Goal: Task Accomplishment & Management: Manage account settings

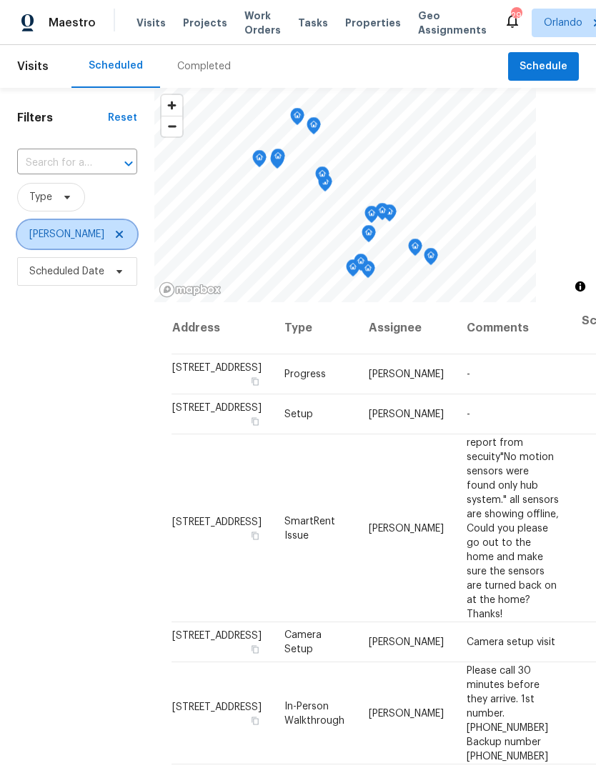
click at [114, 240] on icon at bounding box center [119, 234] width 11 height 11
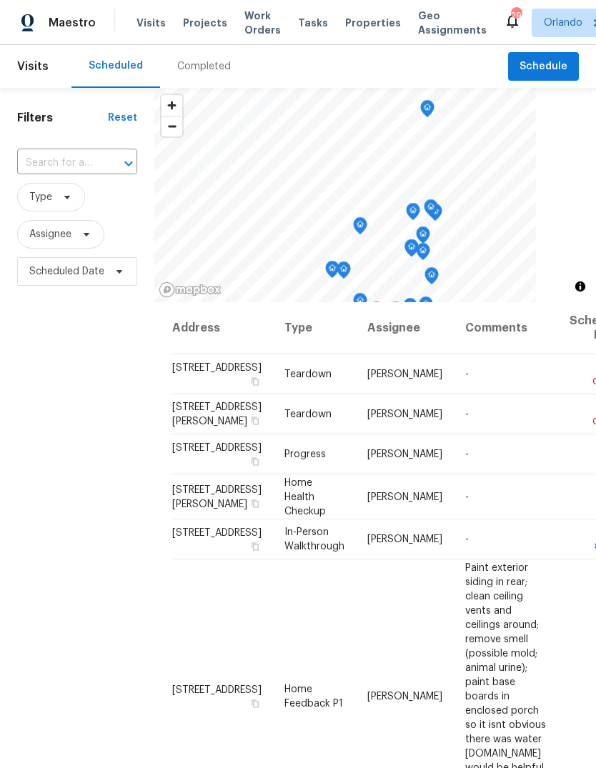
click at [0, 0] on icon at bounding box center [0, 0] width 0 height 0
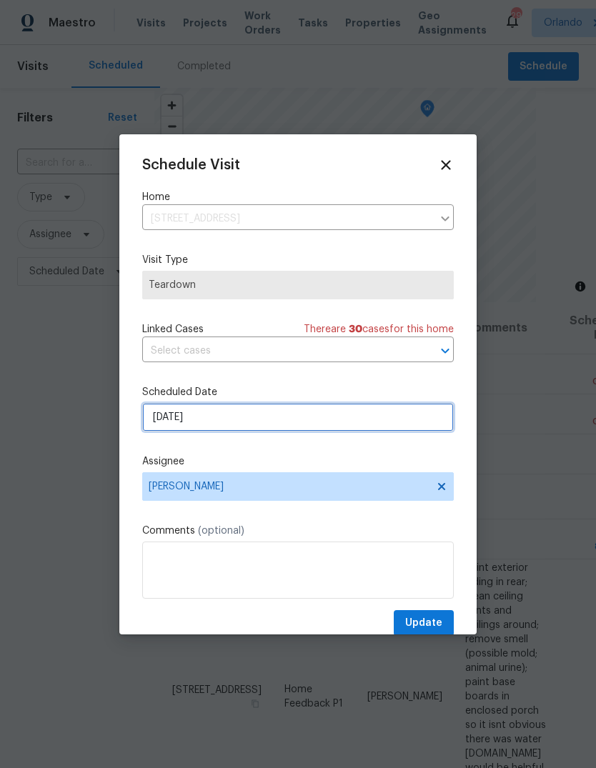
click at [161, 414] on input "9/7/2025" at bounding box center [298, 417] width 312 height 29
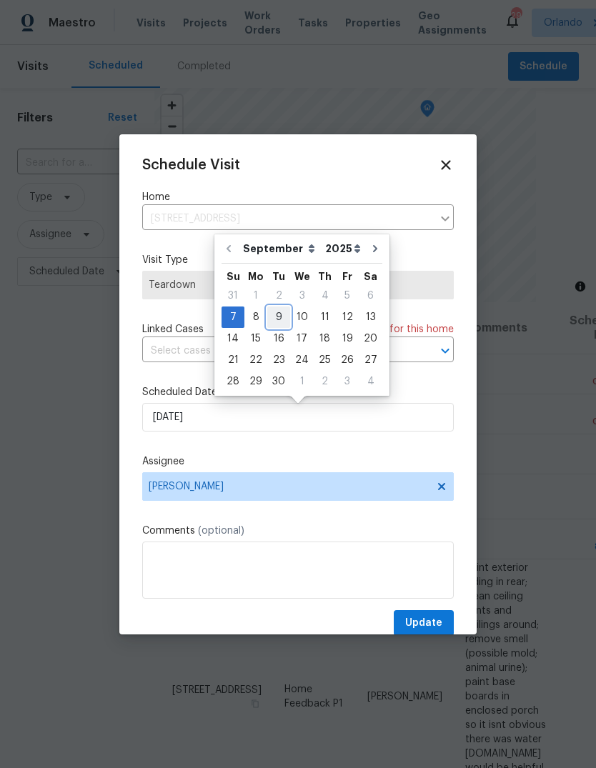
click at [278, 317] on div "9" at bounding box center [278, 317] width 23 height 20
type input "9/9/2025"
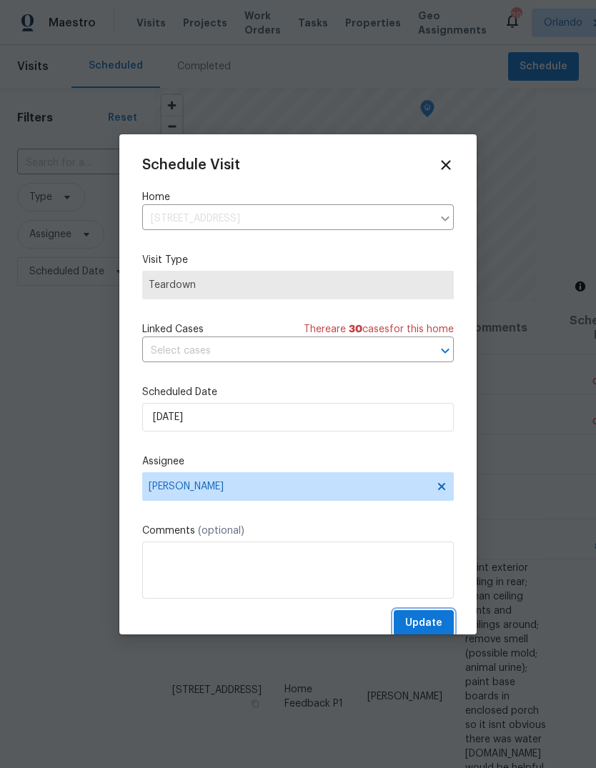
click at [436, 618] on span "Update" at bounding box center [423, 624] width 37 height 18
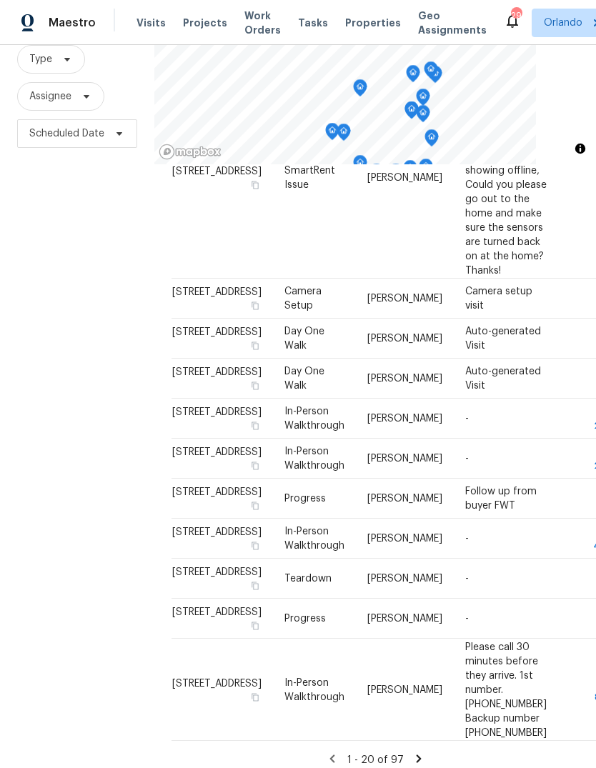
scroll to position [54, 0]
click at [417, 752] on icon at bounding box center [418, 758] width 13 height 13
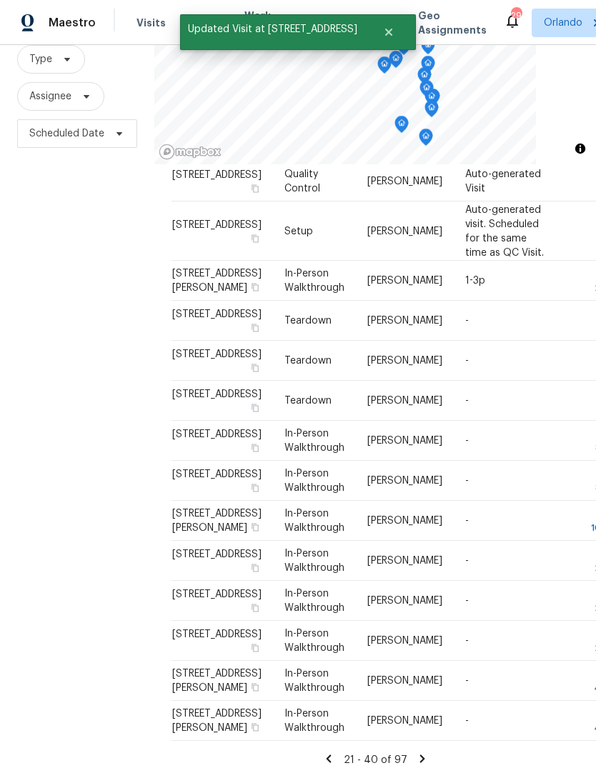
click at [422, 739] on div "Address Type Assignee Comments Scheduled Date ↑ 831 Haulover Dr, Altamonte Spri…" at bounding box center [374, 272] width 407 height 989
click at [423, 752] on icon at bounding box center [422, 758] width 13 height 13
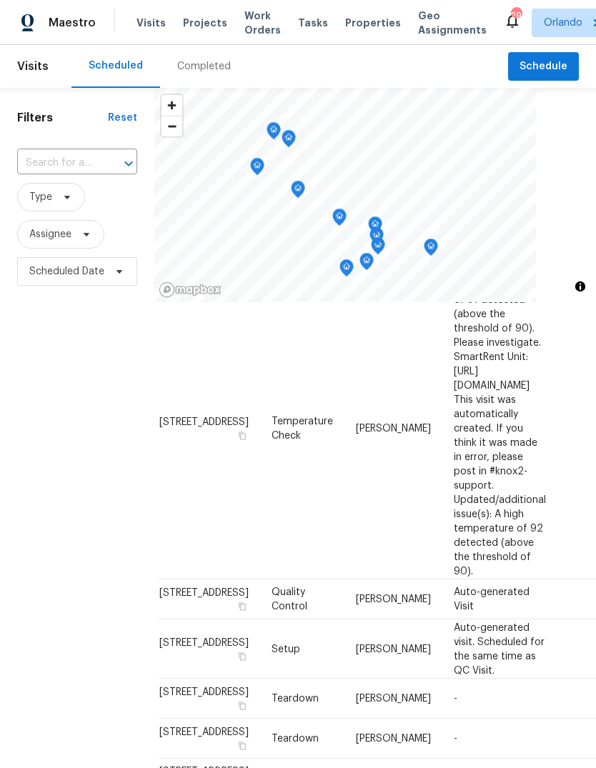
scroll to position [562, 7]
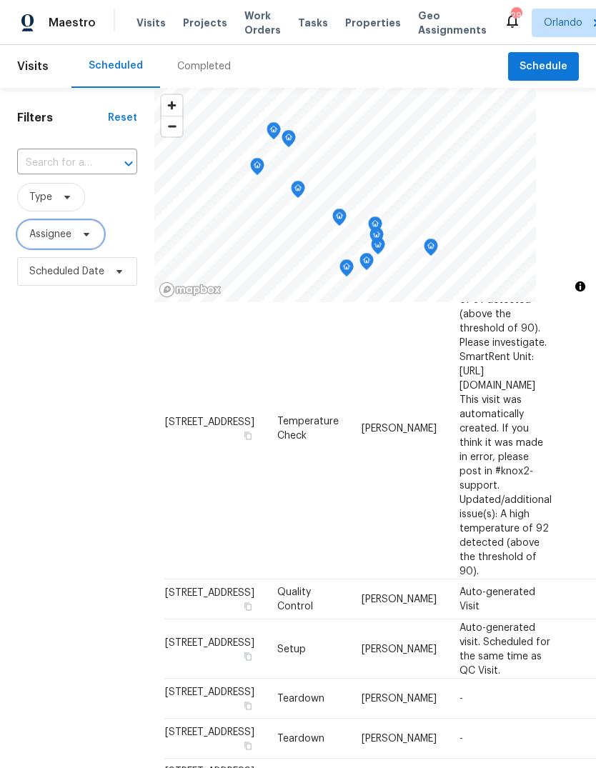
click at [78, 234] on span at bounding box center [84, 234] width 16 height 11
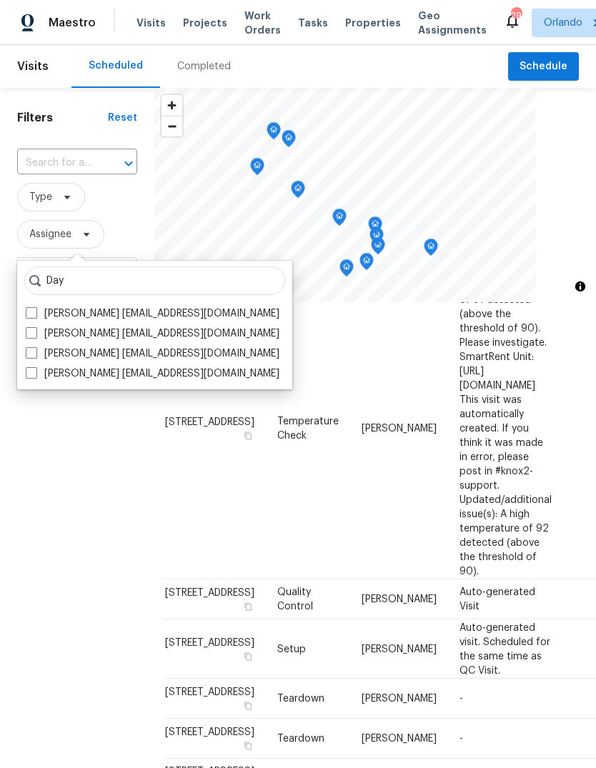
type input "Day"
click at [73, 426] on div "Filters Reset ​ Type Assignee Scheduled Date" at bounding box center [77, 502] width 154 height 829
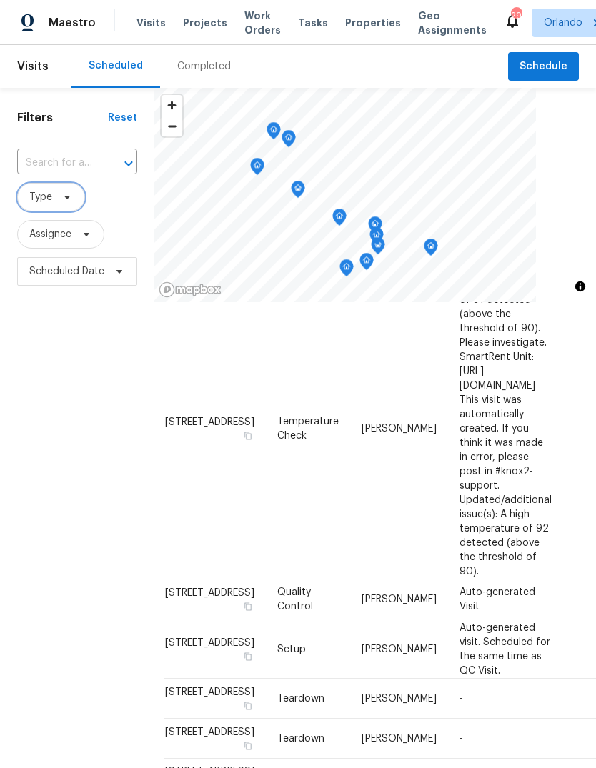
click at [53, 193] on span "Type" at bounding box center [51, 197] width 68 height 29
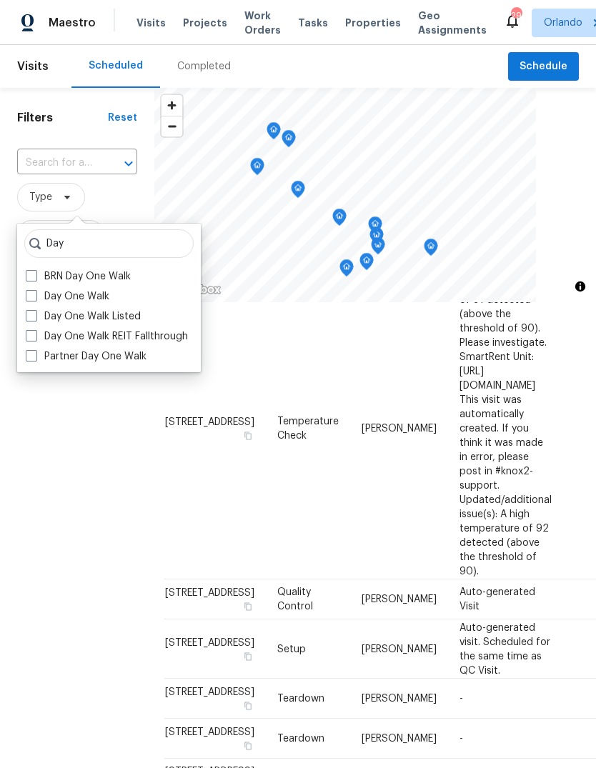
type input "Day"
click at [39, 293] on label "Day One Walk" at bounding box center [68, 296] width 84 height 14
click at [35, 293] on input "Day One Walk" at bounding box center [30, 293] width 9 height 9
checkbox input "true"
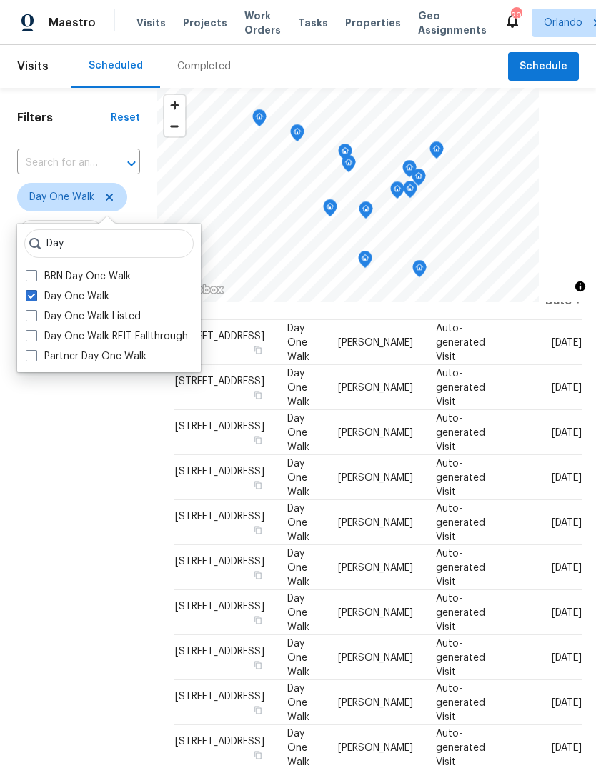
scroll to position [49, 0]
click at [76, 464] on div "Filters Reset ​ Day One Walk Assignee Scheduled Date" at bounding box center [78, 502] width 157 height 829
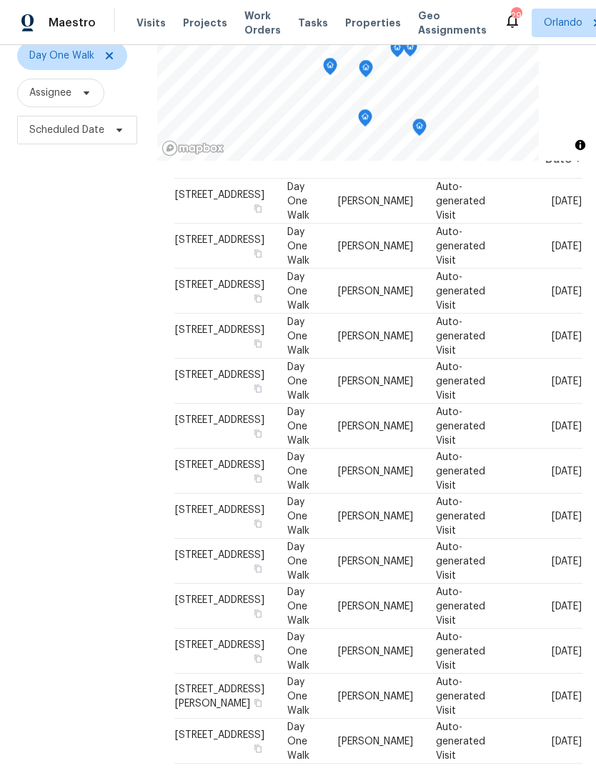
scroll to position [138, 0]
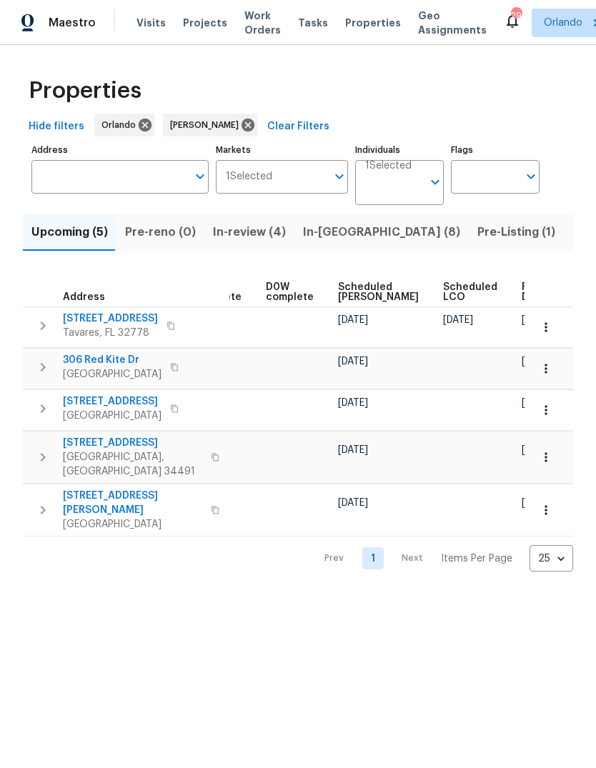
scroll to position [0, 358]
click at [572, 232] on span "Listed (29)" at bounding box center [602, 232] width 61 height 20
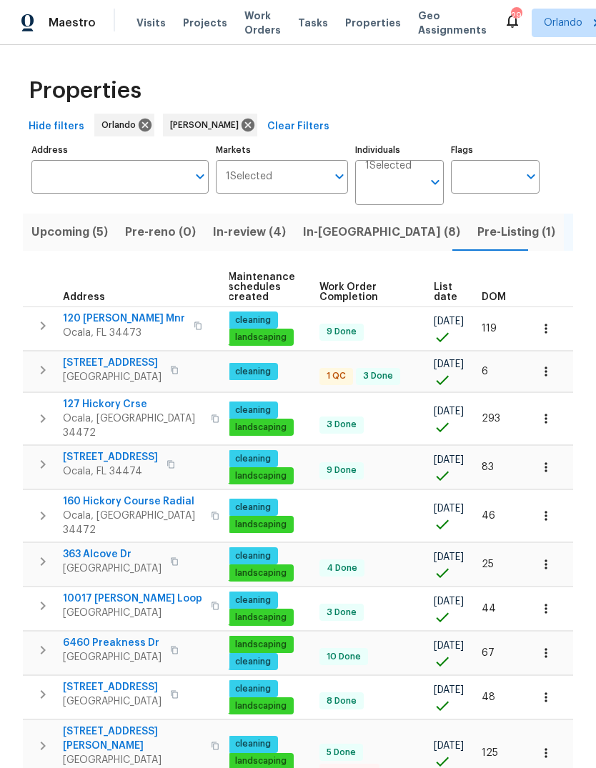
scroll to position [0, 199]
click at [440, 299] on span "List date" at bounding box center [446, 292] width 24 height 20
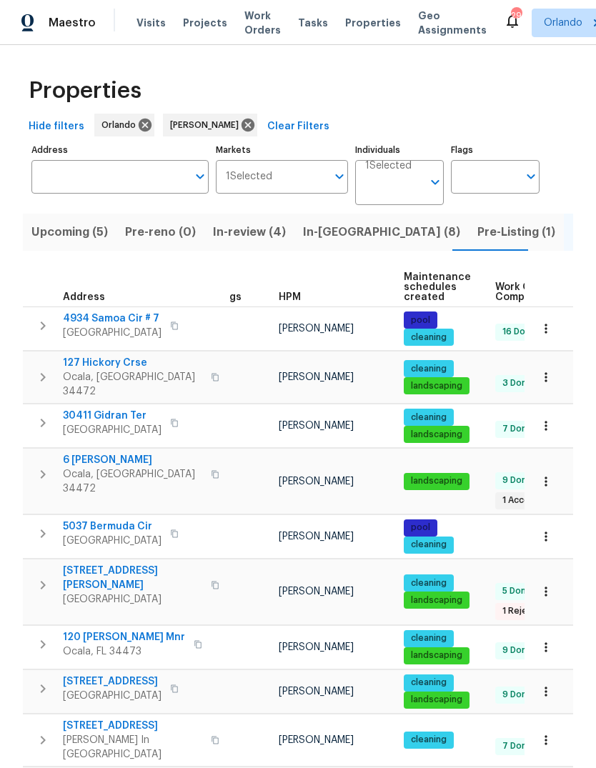
scroll to position [11, 21]
click at [80, 564] on span "[STREET_ADDRESS][PERSON_NAME]" at bounding box center [132, 578] width 139 height 29
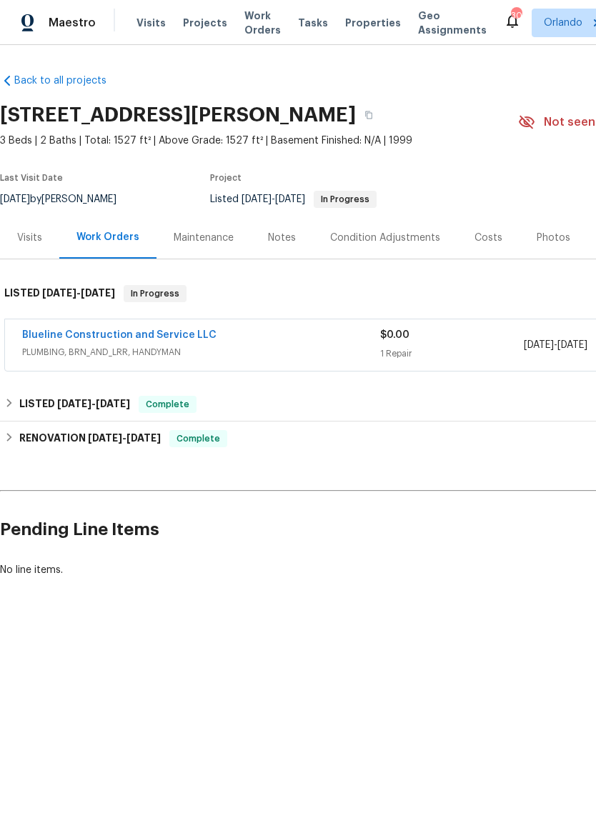
click at [552, 238] on div "Photos" at bounding box center [554, 238] width 34 height 14
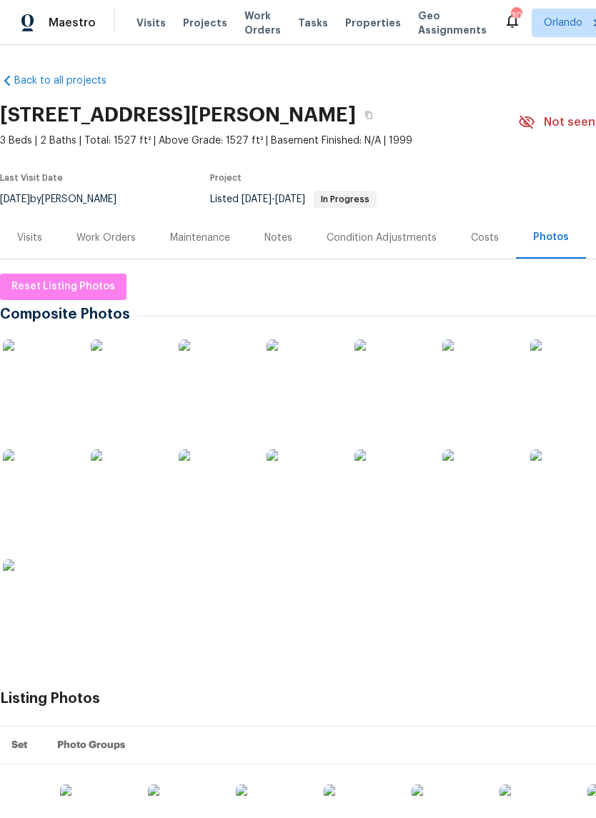
click at [120, 381] on img at bounding box center [126, 374] width 71 height 71
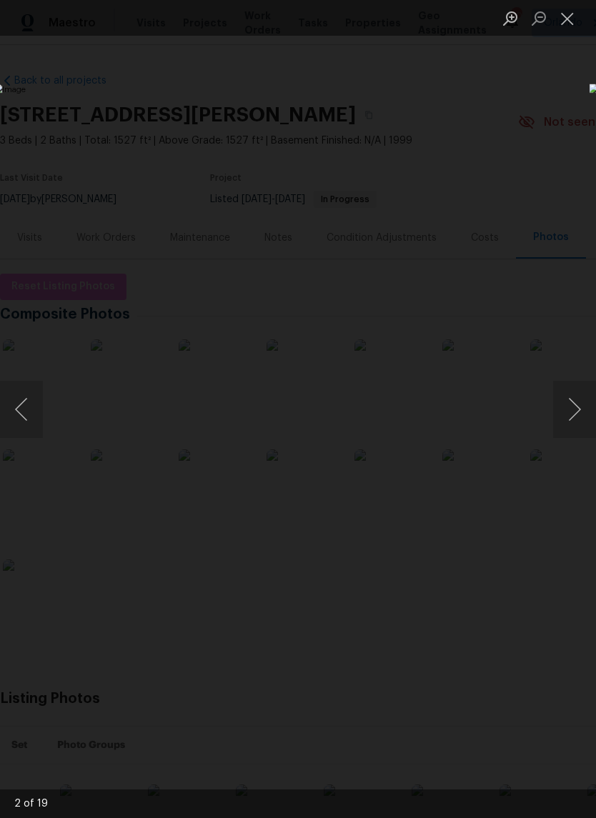
click at [569, 418] on button "Next image" at bounding box center [574, 409] width 43 height 57
click at [565, 414] on button "Next image" at bounding box center [574, 409] width 43 height 57
click at [567, 413] on button "Next image" at bounding box center [574, 409] width 43 height 57
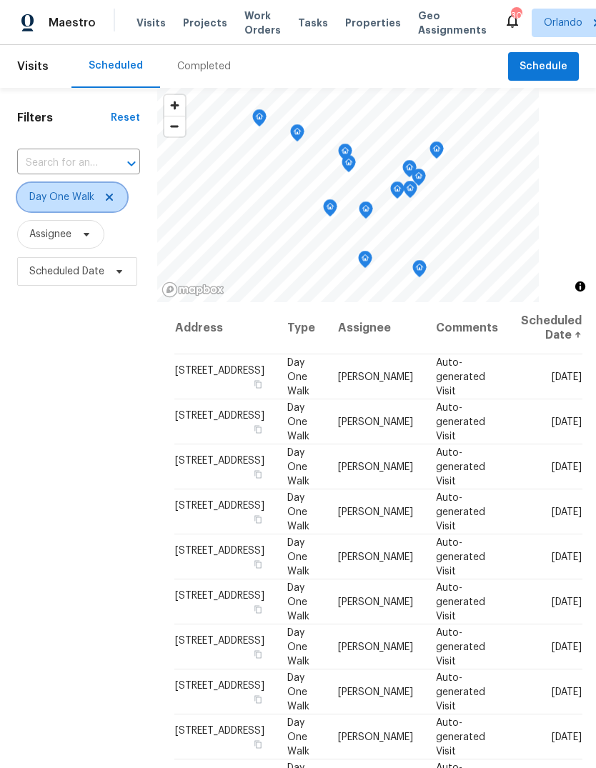
click at [111, 200] on icon at bounding box center [109, 197] width 11 height 11
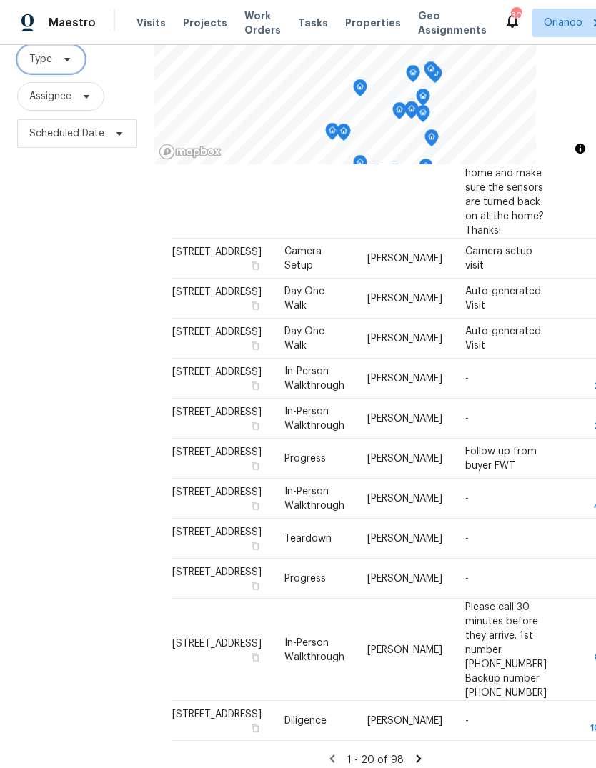
scroll to position [957, 0]
click at [0, 0] on icon at bounding box center [0, 0] width 0 height 0
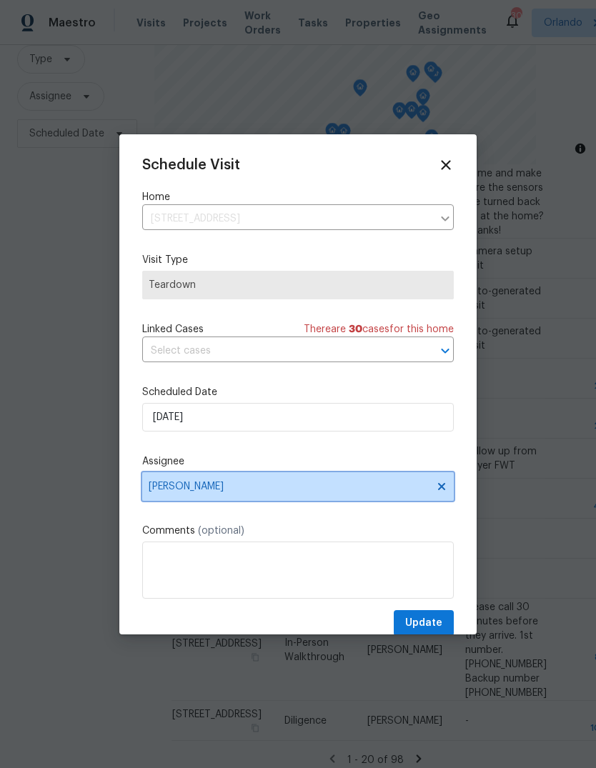
click at [432, 487] on span at bounding box center [440, 486] width 16 height 11
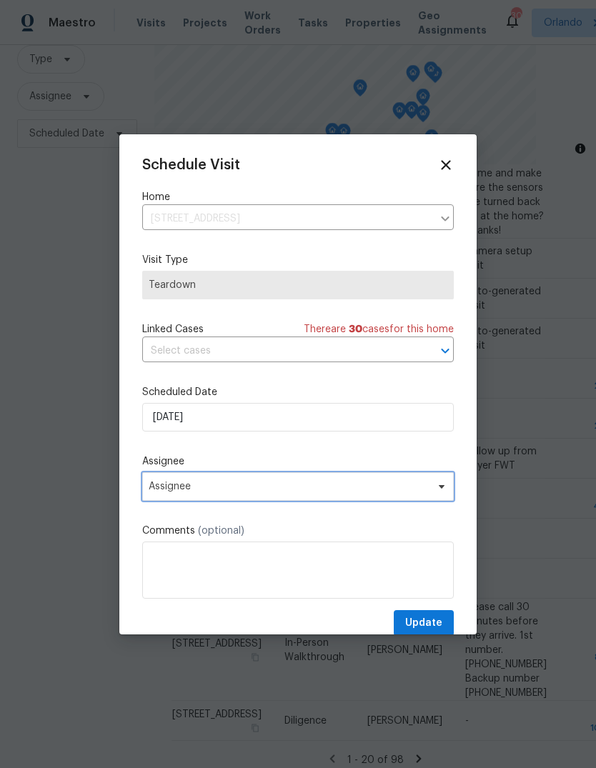
click at [435, 484] on span at bounding box center [440, 486] width 16 height 11
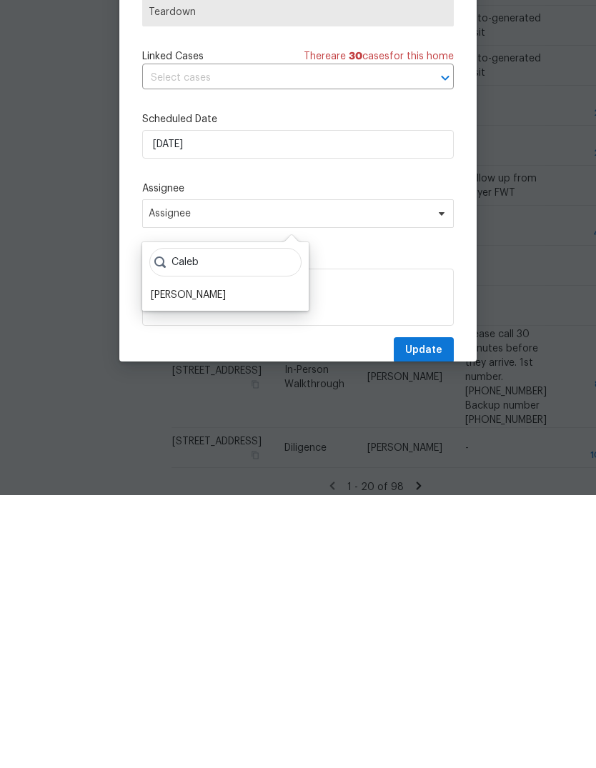
type input "Caleb"
click at [184, 561] on div "[PERSON_NAME]" at bounding box center [188, 568] width 75 height 14
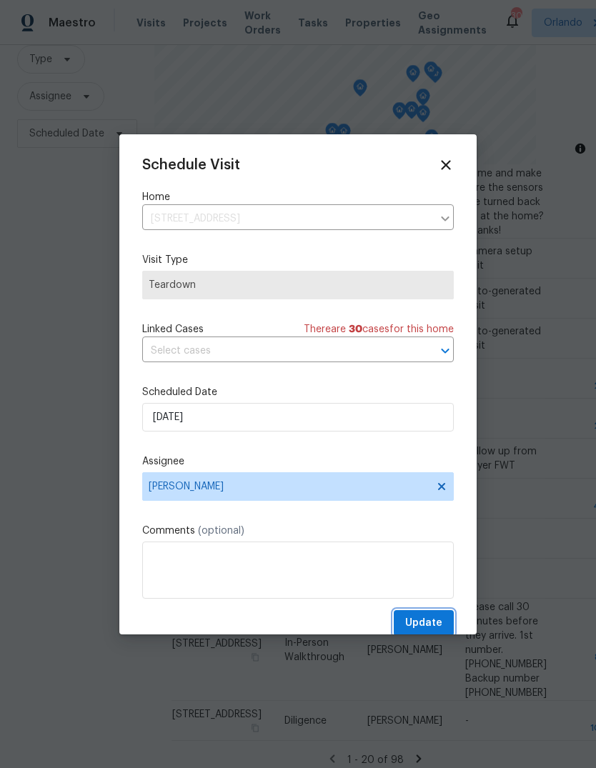
click at [444, 620] on button "Update" at bounding box center [424, 623] width 60 height 26
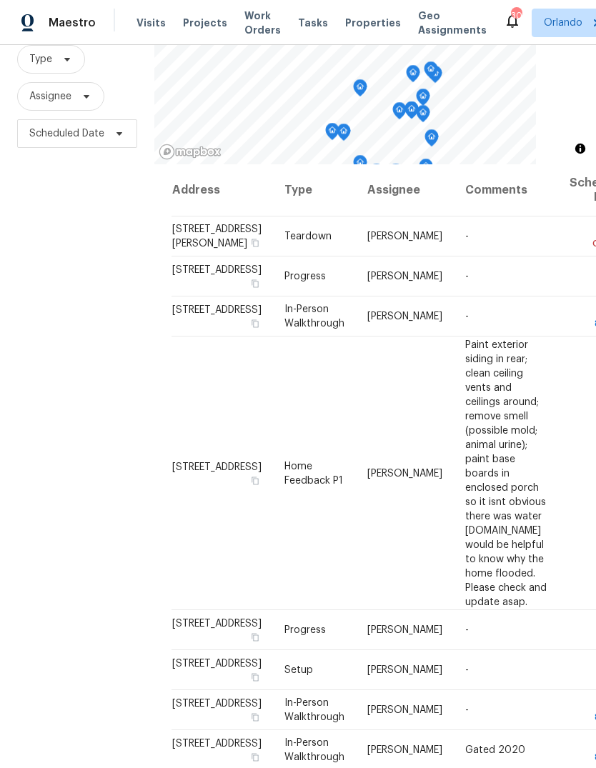
scroll to position [0, 0]
